Goal: Task Accomplishment & Management: Use online tool/utility

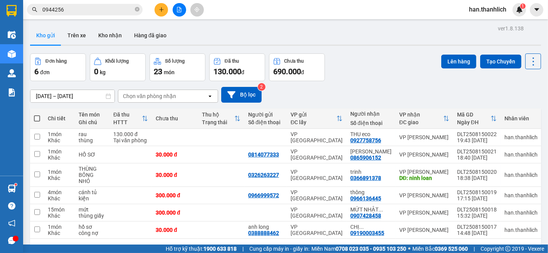
scroll to position [35, 0]
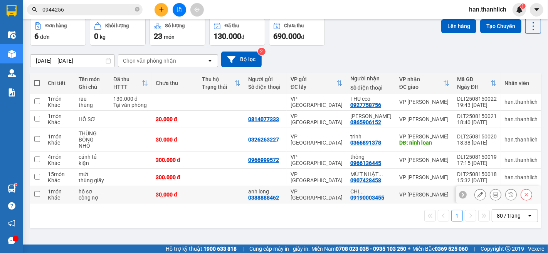
click at [33, 194] on td at bounding box center [37, 194] width 14 height 17
checkbox input "true"
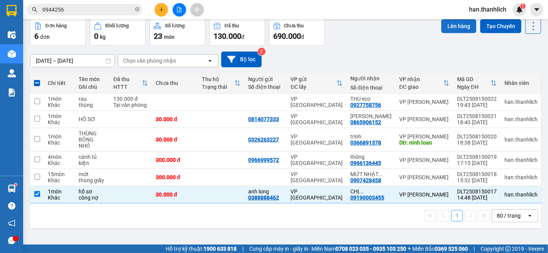
click at [445, 29] on button "Lên hàng" at bounding box center [458, 26] width 35 height 14
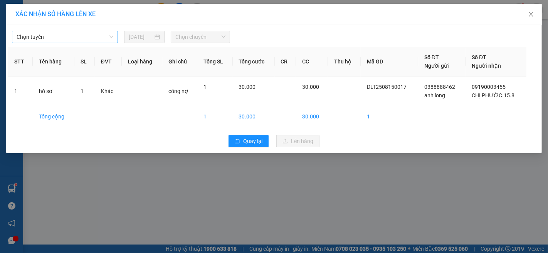
click at [58, 39] on span "Chọn tuyến" at bounding box center [65, 37] width 97 height 12
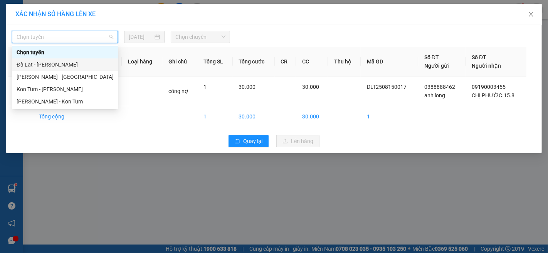
click at [44, 64] on div "Đà Lạt - [PERSON_NAME]" at bounding box center [65, 64] width 97 height 8
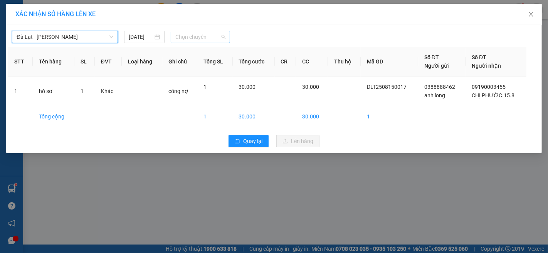
click at [193, 40] on span "Chọn chuyến" at bounding box center [200, 37] width 50 height 12
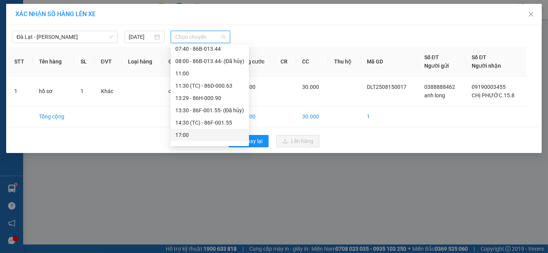
scroll to position [37, 0]
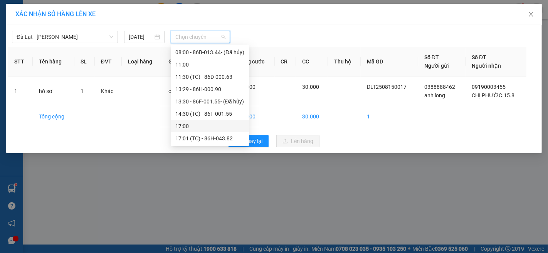
click at [216, 126] on div "17:00" at bounding box center [209, 126] width 69 height 8
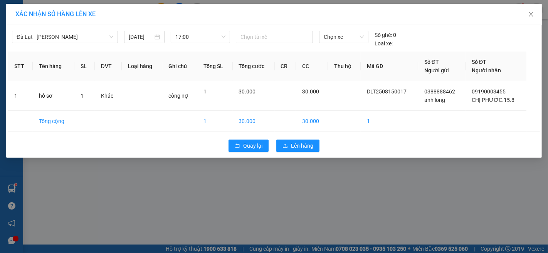
click at [313, 152] on div "Quay lại Lên hàng" at bounding box center [273, 146] width 531 height 20
click at [305, 151] on button "Lên hàng" at bounding box center [297, 146] width 43 height 12
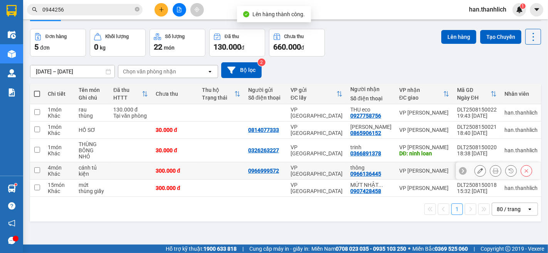
scroll to position [35, 0]
